Goal: Information Seeking & Learning: Check status

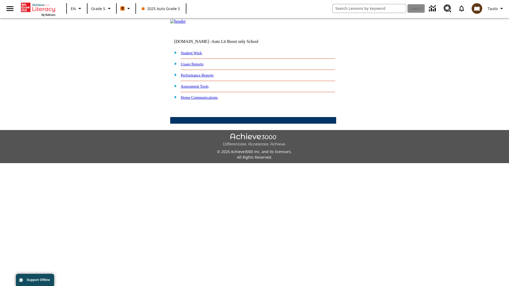
click at [203, 77] on link "Performance Reports" at bounding box center [197, 75] width 33 height 4
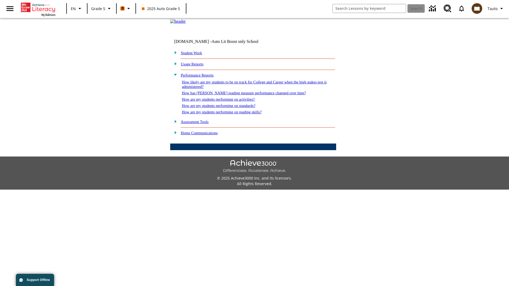
click at [227, 114] on link "How are my students performing on reading skills?" at bounding box center [222, 112] width 80 height 4
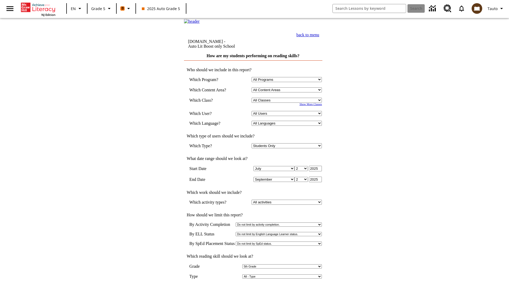
select select "11133131"
select select "21437107"
